Goal: Transaction & Acquisition: Subscribe to service/newsletter

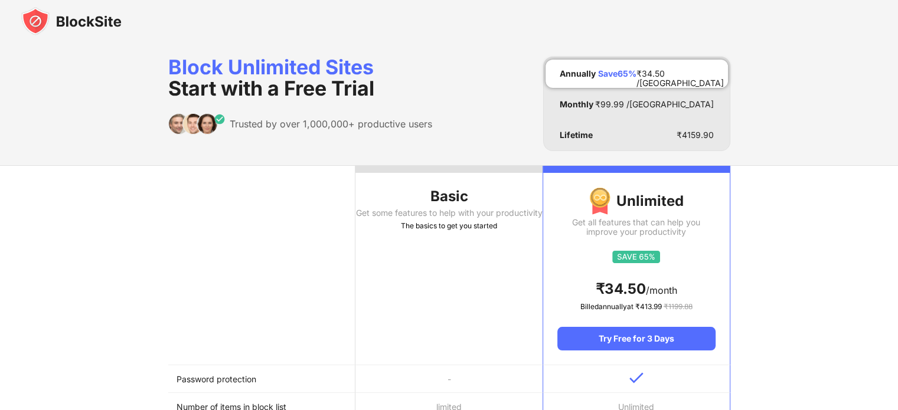
click at [451, 192] on div "Basic" at bounding box center [449, 196] width 187 height 19
click at [435, 203] on div "Basic" at bounding box center [449, 196] width 187 height 19
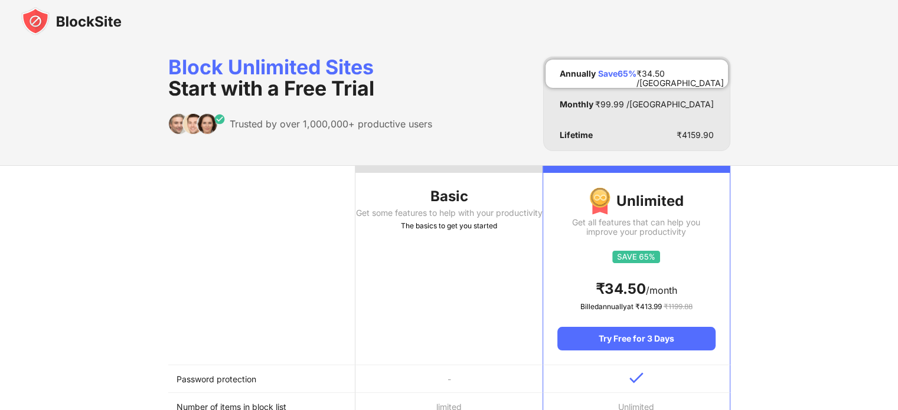
click at [201, 82] on span "Start with a Free Trial" at bounding box center [271, 88] width 206 height 24
click at [258, 187] on th at bounding box center [261, 266] width 187 height 200
click at [40, 20] on img at bounding box center [71, 21] width 100 height 28
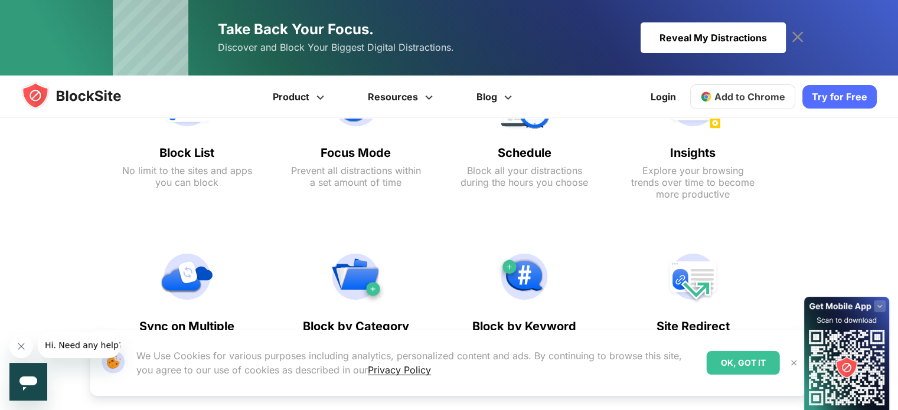
scroll to position [591, 0]
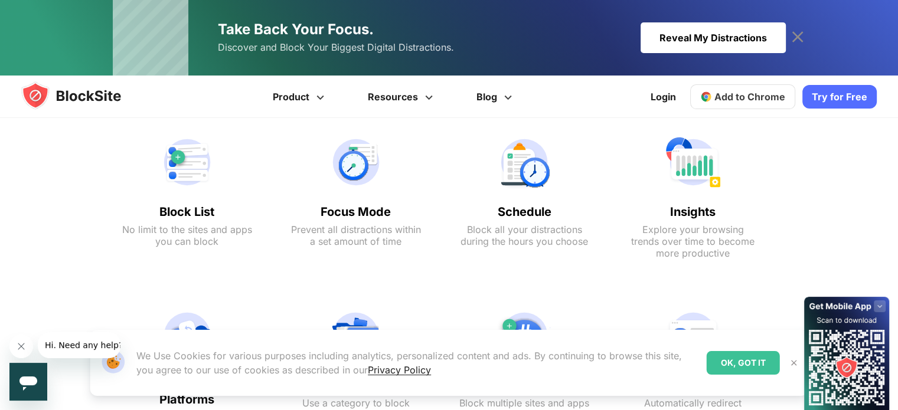
click at [762, 361] on div "OK, GOT IT" at bounding box center [743, 363] width 73 height 24
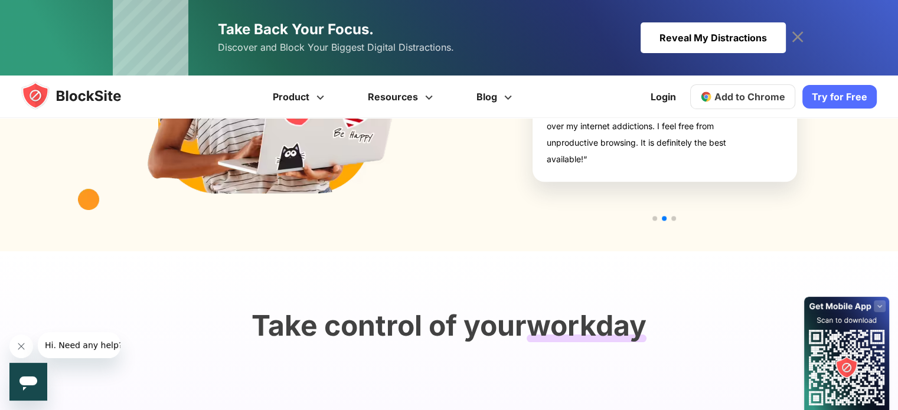
scroll to position [1473, 0]
